Goal: Information Seeking & Learning: Learn about a topic

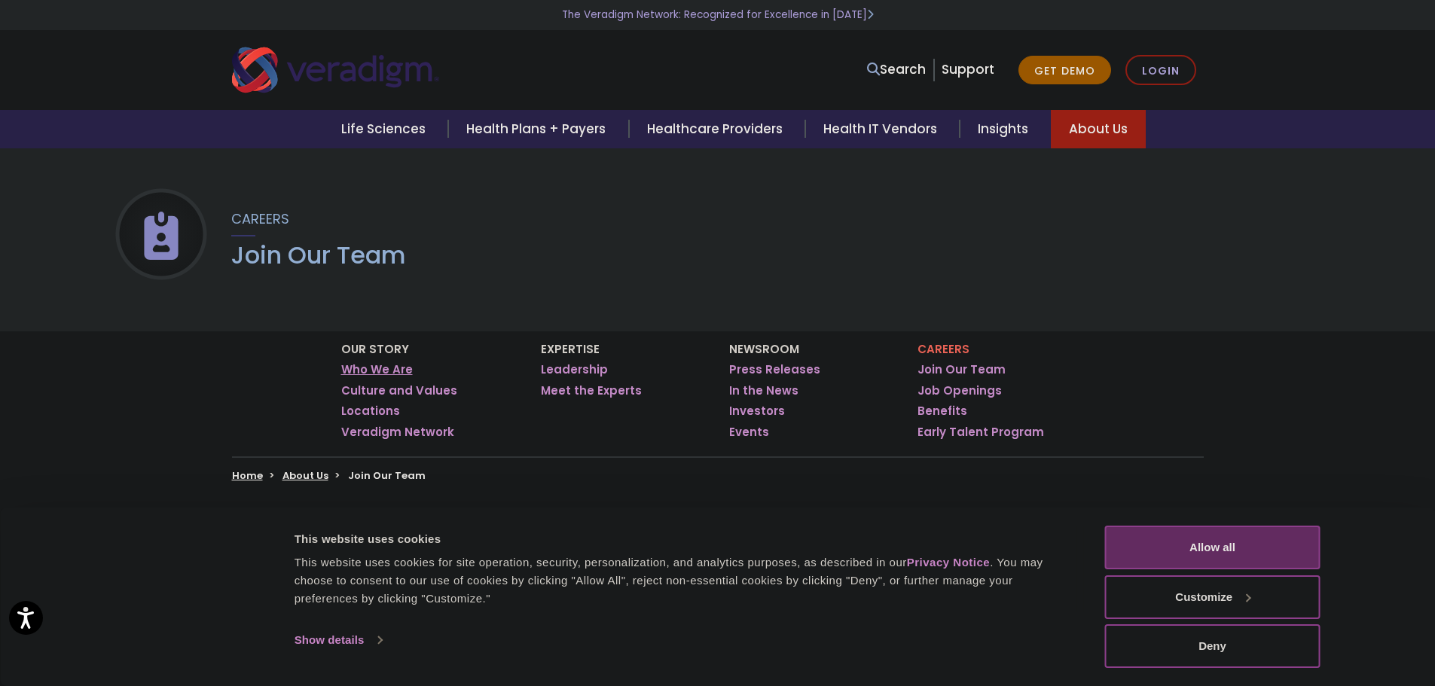
click at [369, 369] on link "Who We Are" at bounding box center [377, 369] width 72 height 15
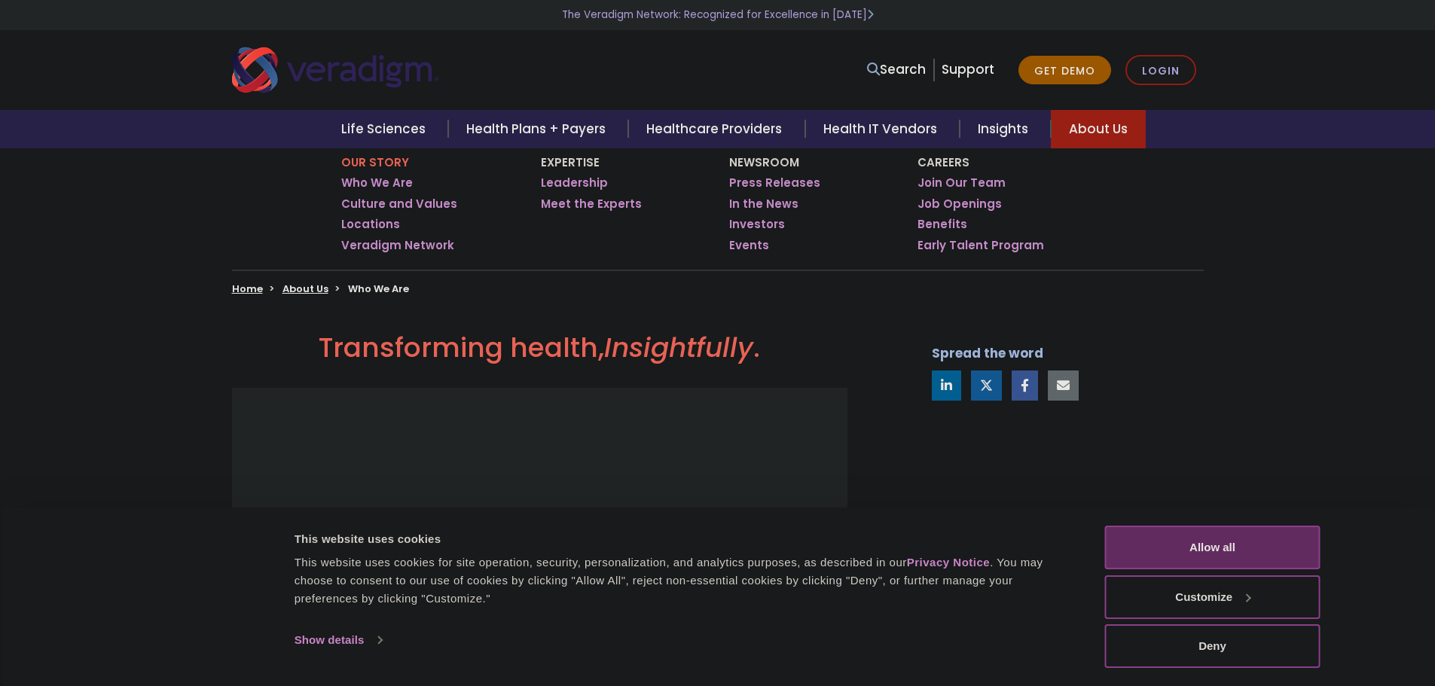
scroll to position [226, 0]
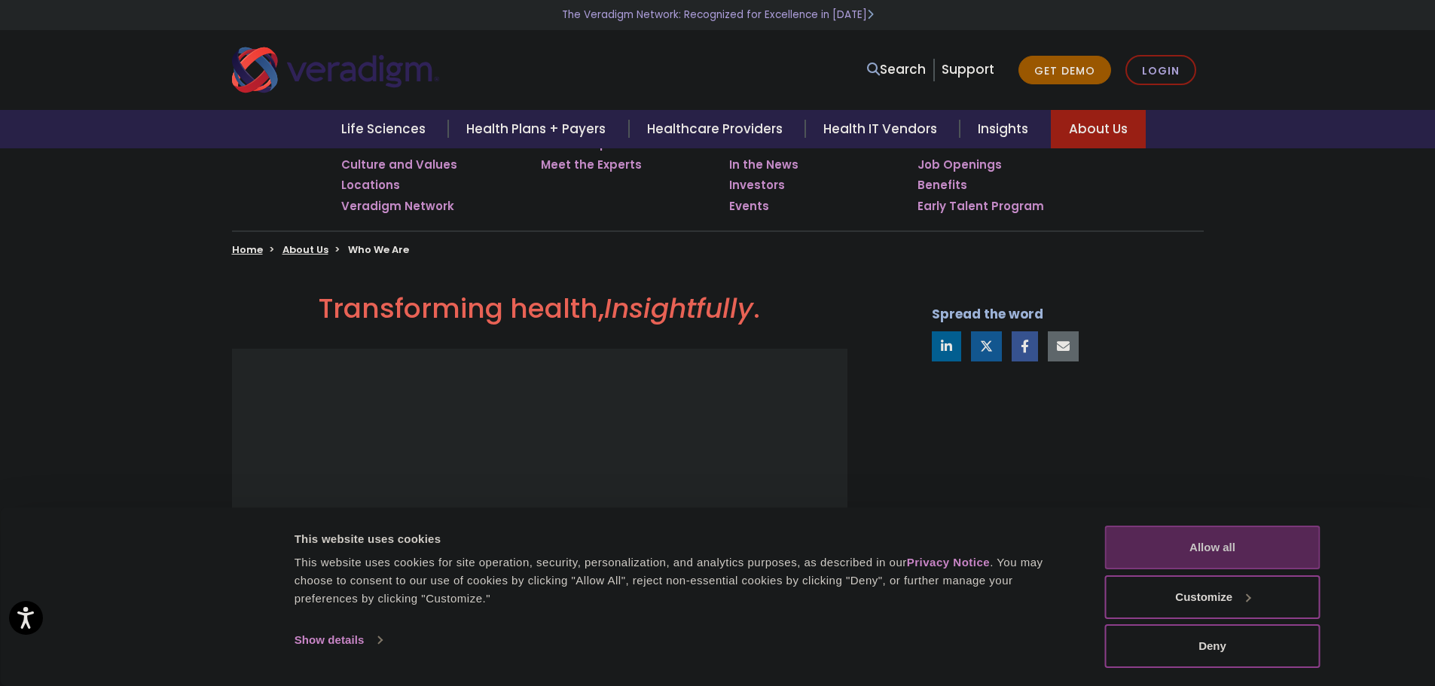
click at [1268, 539] on button "Allow all" at bounding box center [1212, 548] width 215 height 44
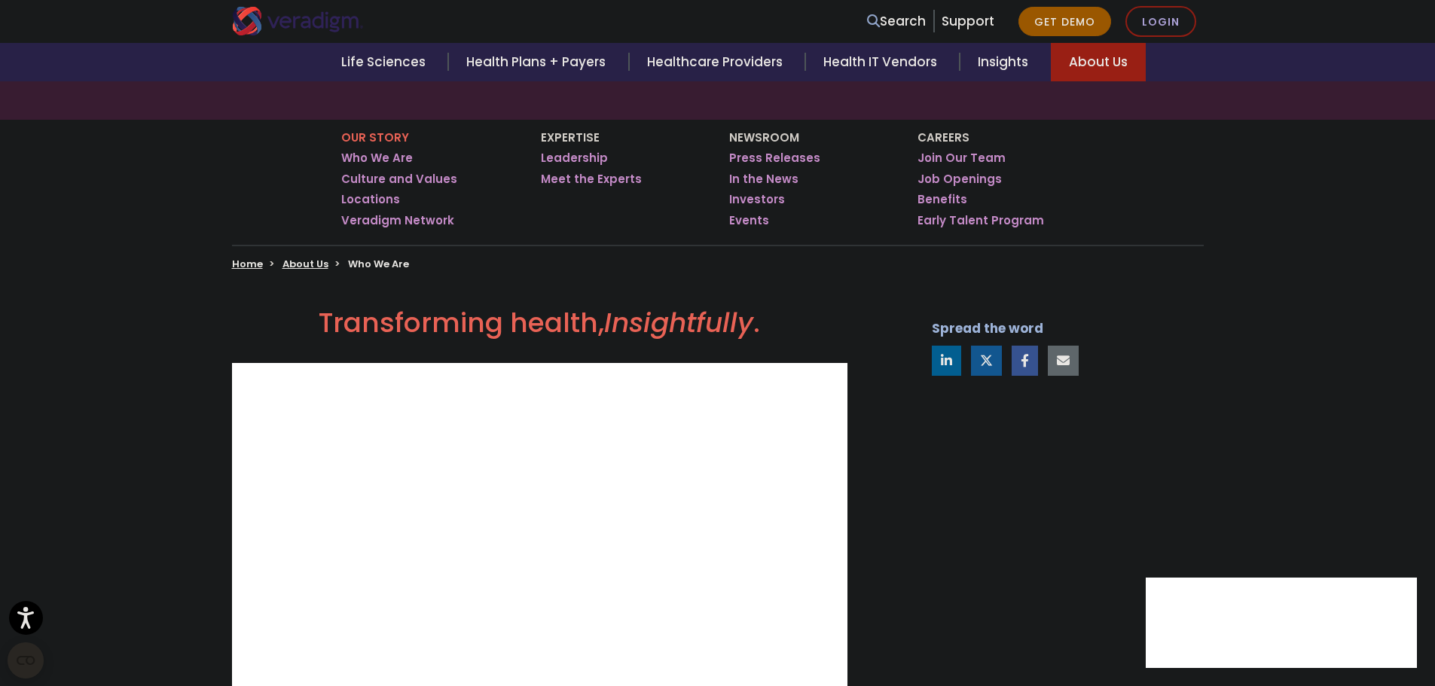
scroll to position [0, 0]
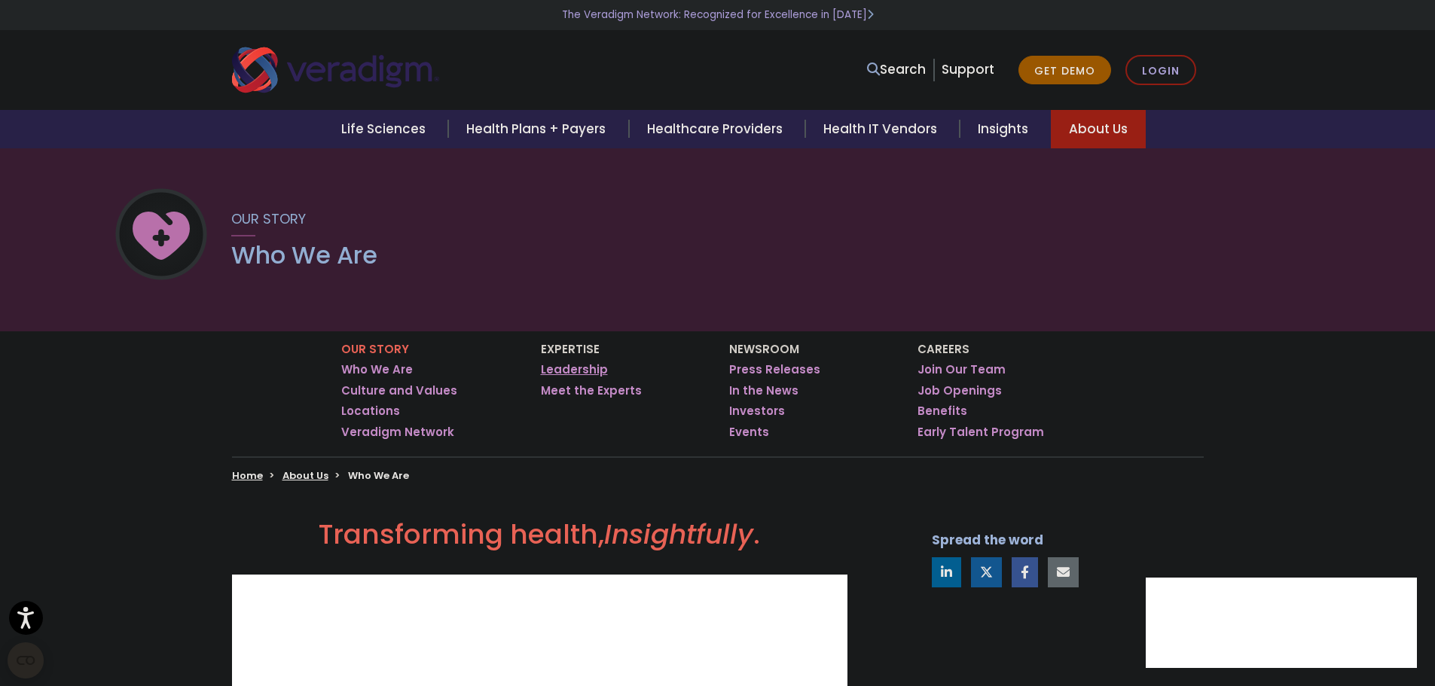
click at [571, 372] on link "Leadership" at bounding box center [574, 369] width 67 height 15
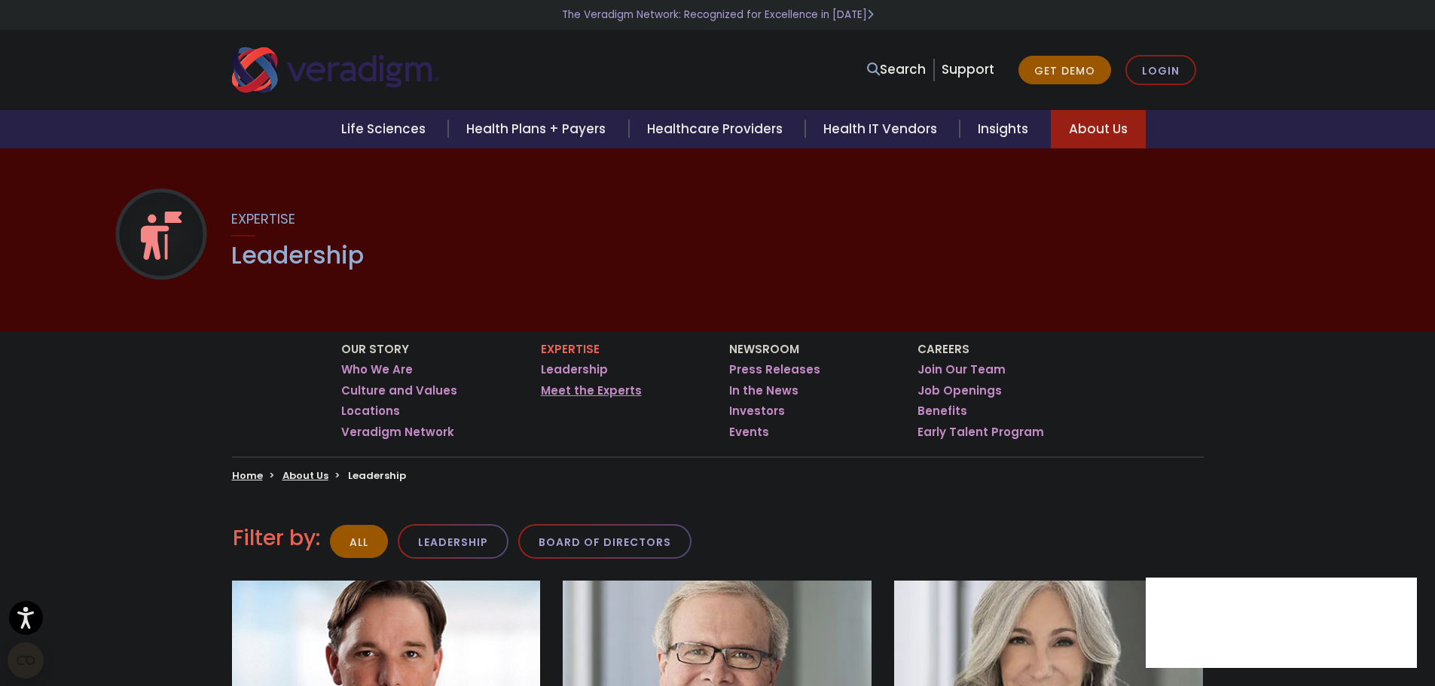
click at [579, 391] on link "Meet the Experts" at bounding box center [591, 391] width 101 height 15
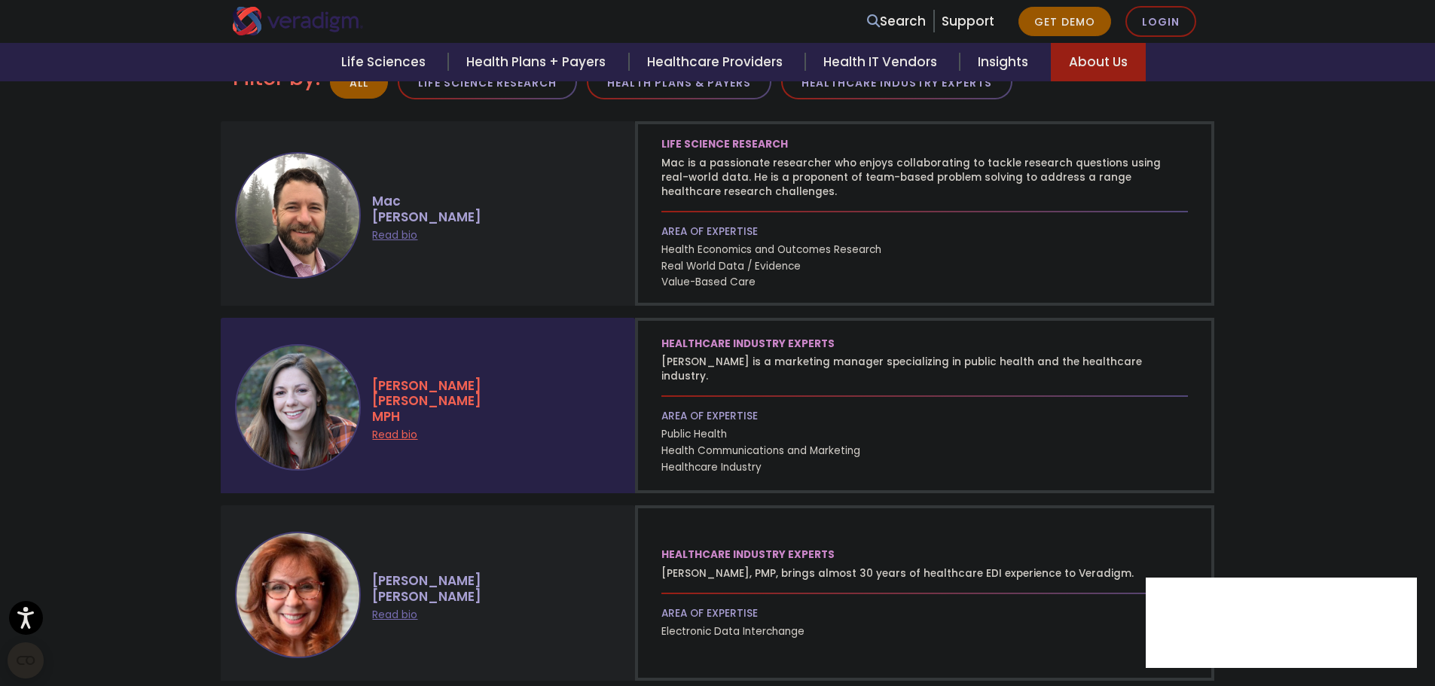
scroll to position [603, 0]
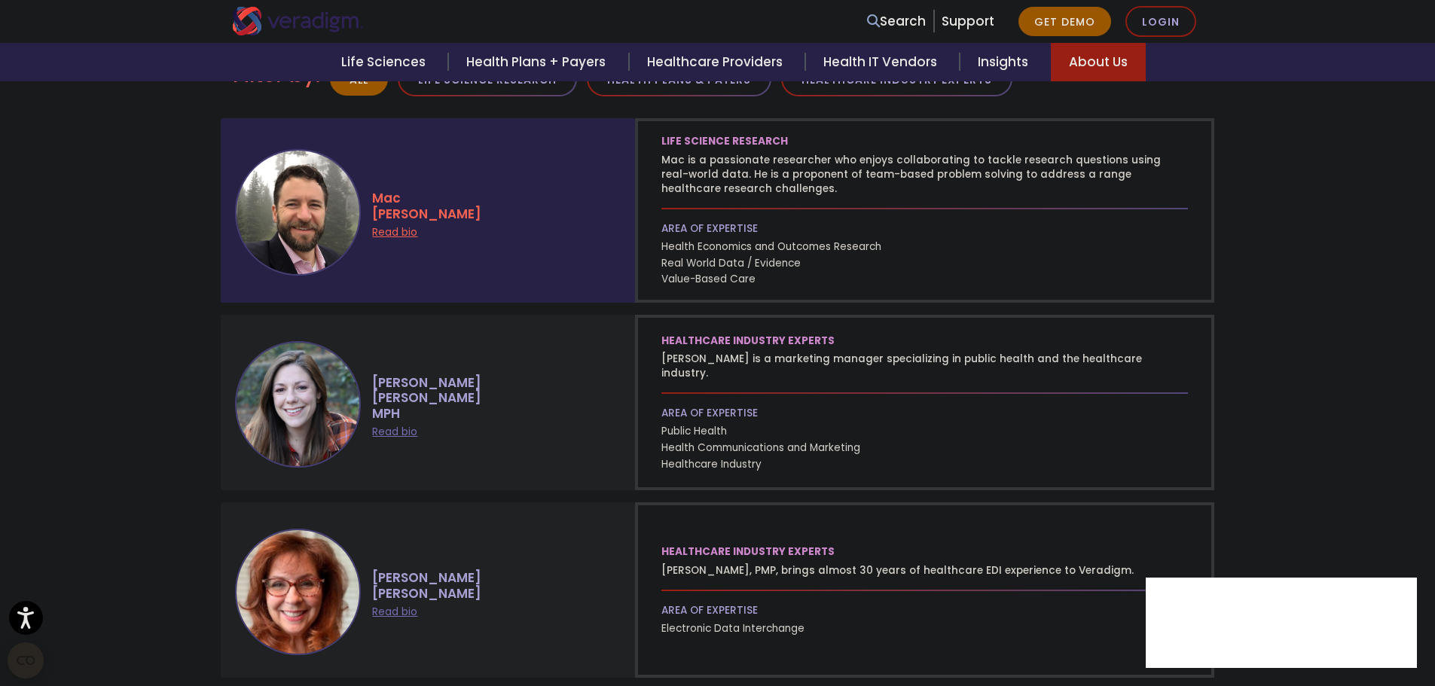
click at [418, 240] on div "Mac Bonafede Read bio" at bounding box center [493, 210] width 265 height 63
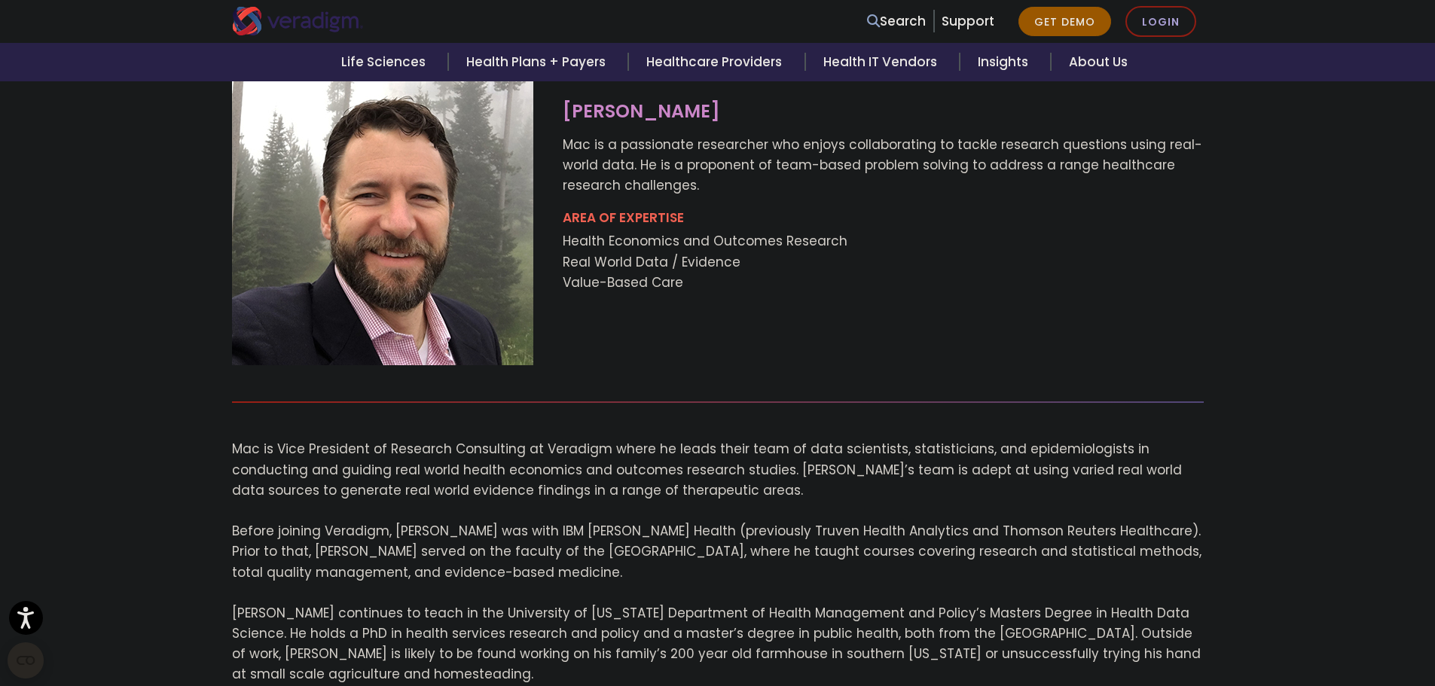
scroll to position [226, 0]
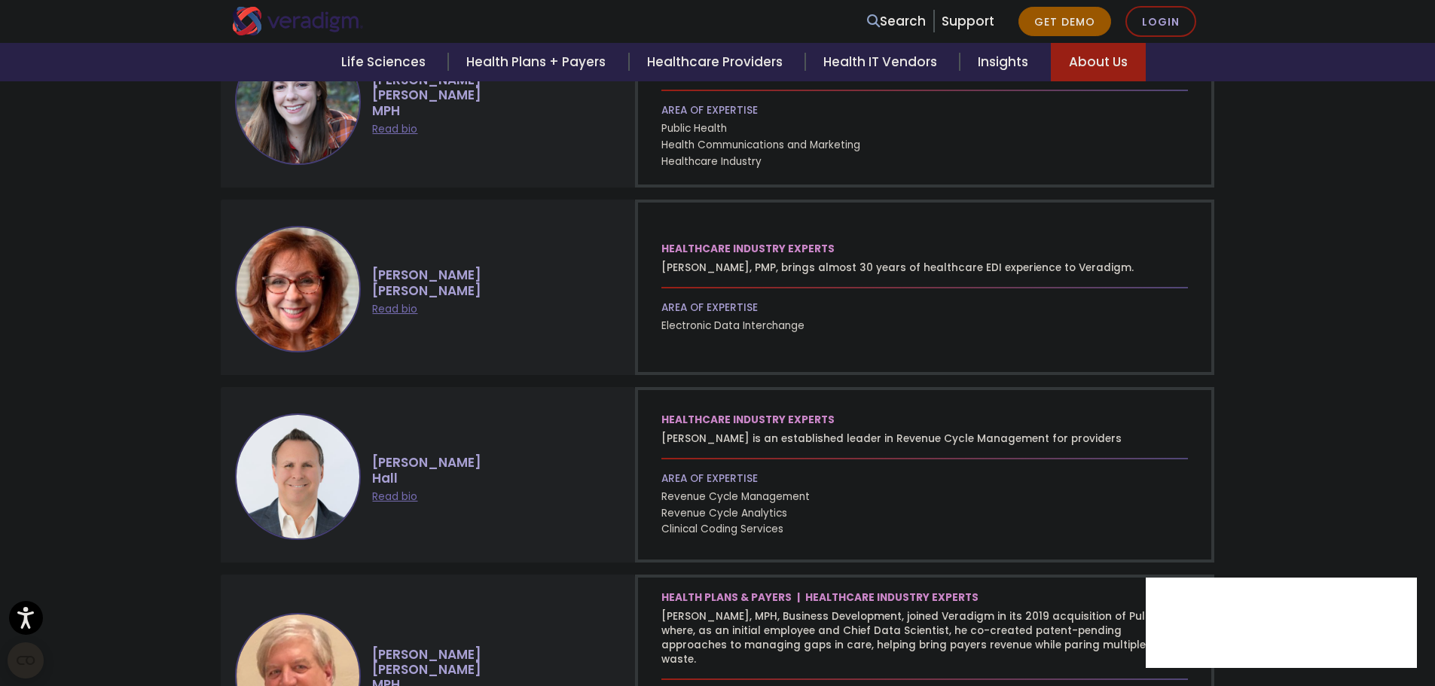
scroll to position [904, 0]
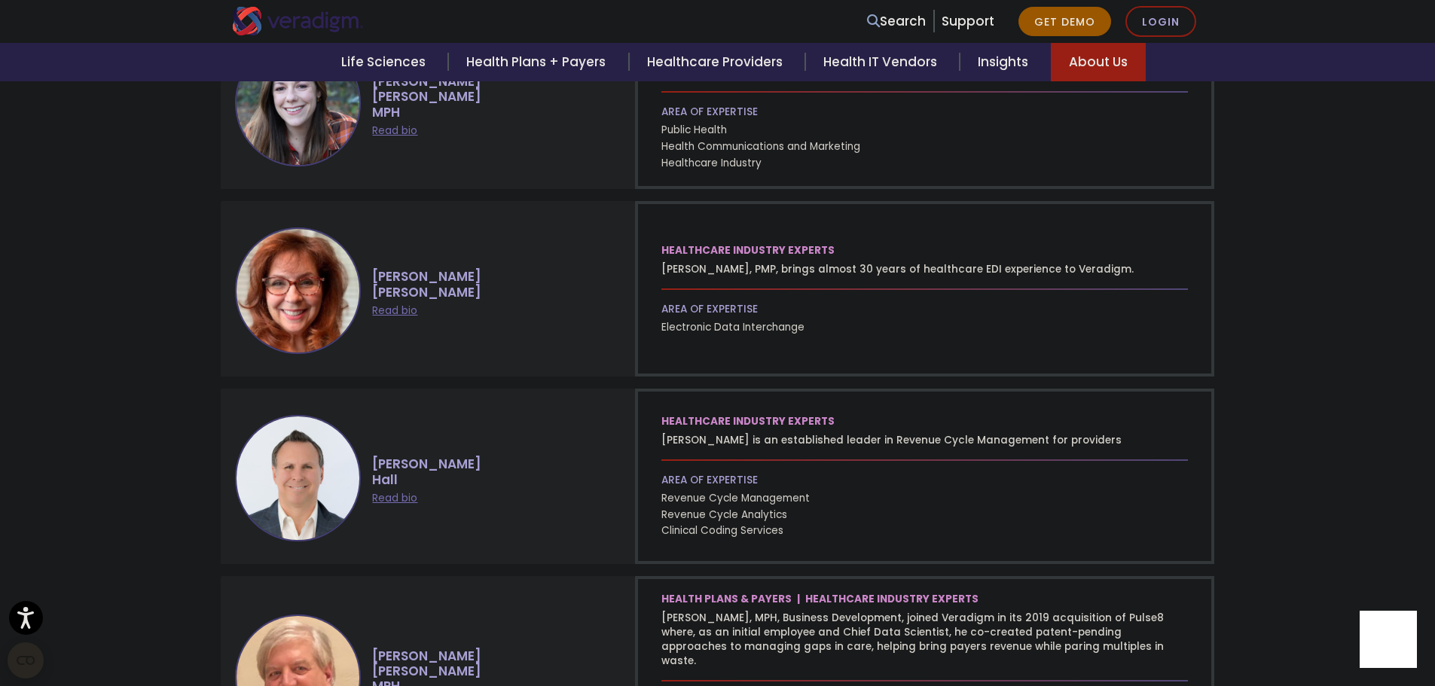
click at [1269, 226] on div "Meet Our Healthcare Subject Matter Experts Our subject matter experts help info…" at bounding box center [717, 406] width 1435 height 1657
